Goal: Navigation & Orientation: Find specific page/section

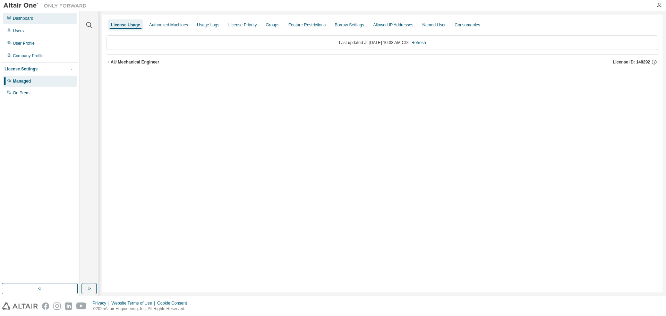
click at [37, 18] on div "Dashboard" at bounding box center [40, 18] width 74 height 11
